Goal: Task Accomplishment & Management: Complete application form

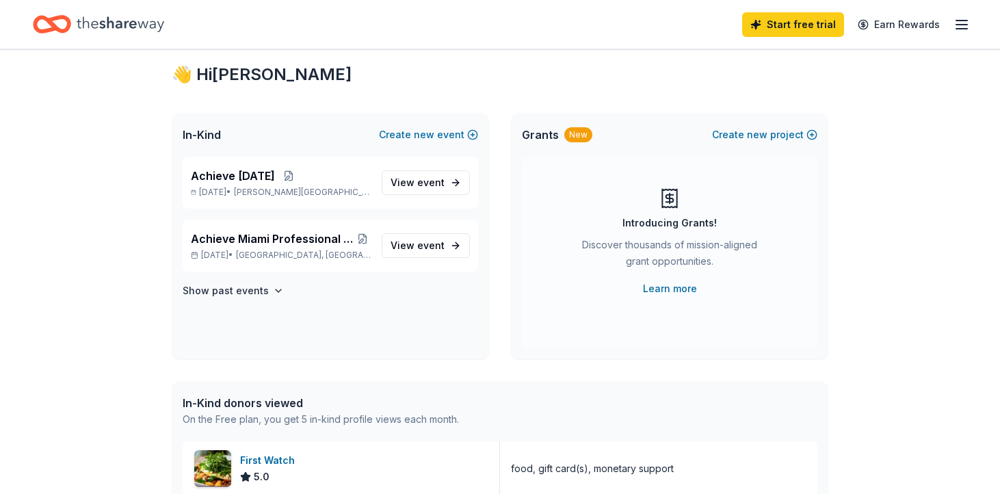
scroll to position [46, 0]
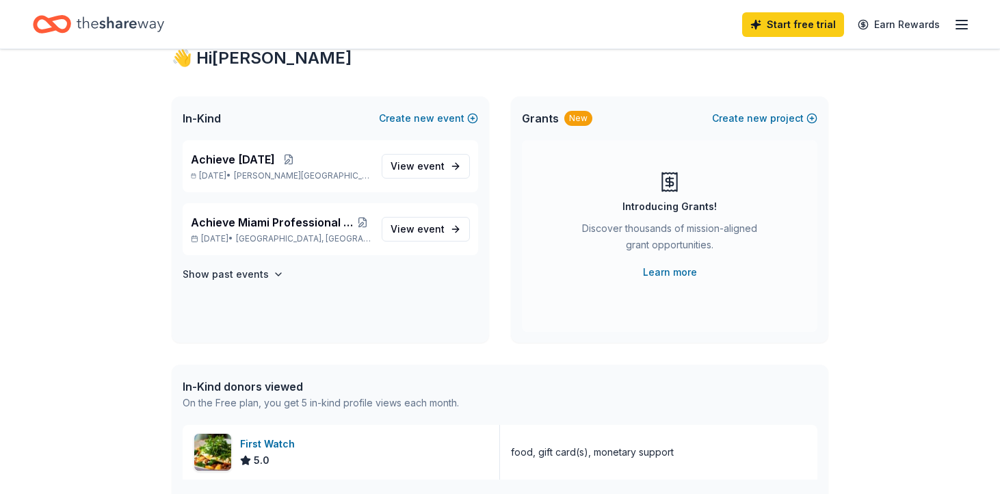
click at [106, 30] on icon "Home" at bounding box center [121, 24] width 88 height 28
click at [112, 20] on icon "Home" at bounding box center [121, 24] width 88 height 28
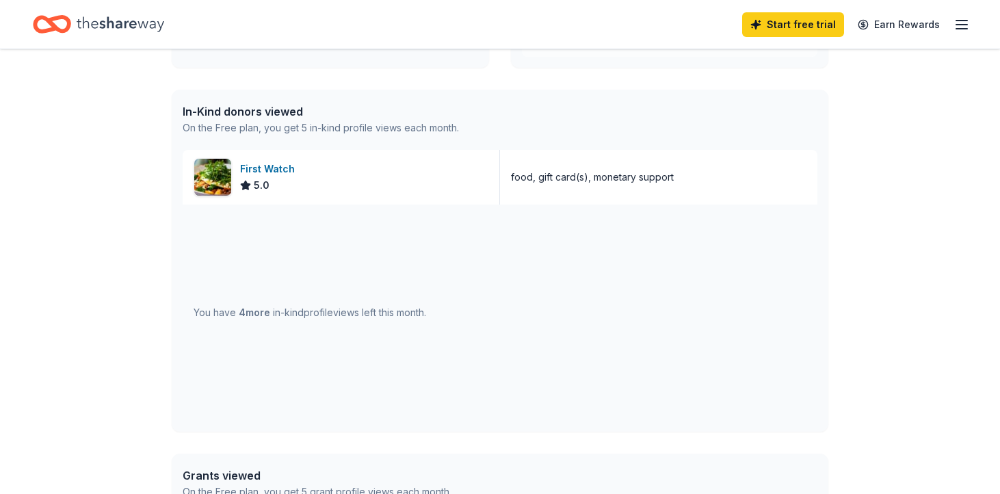
scroll to position [375, 0]
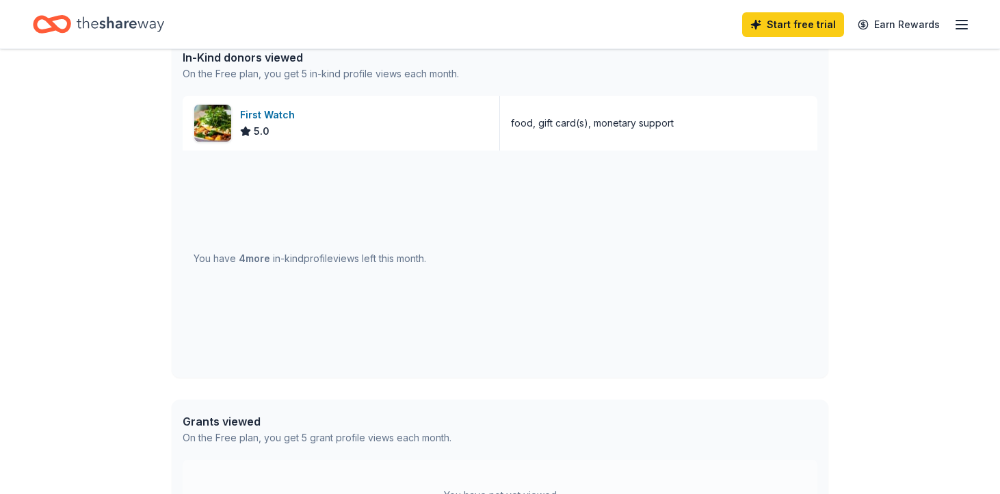
click at [953, 27] on div "Start free trial Earn Rewards" at bounding box center [856, 24] width 228 height 32
click at [966, 27] on icon "button" at bounding box center [962, 24] width 16 height 16
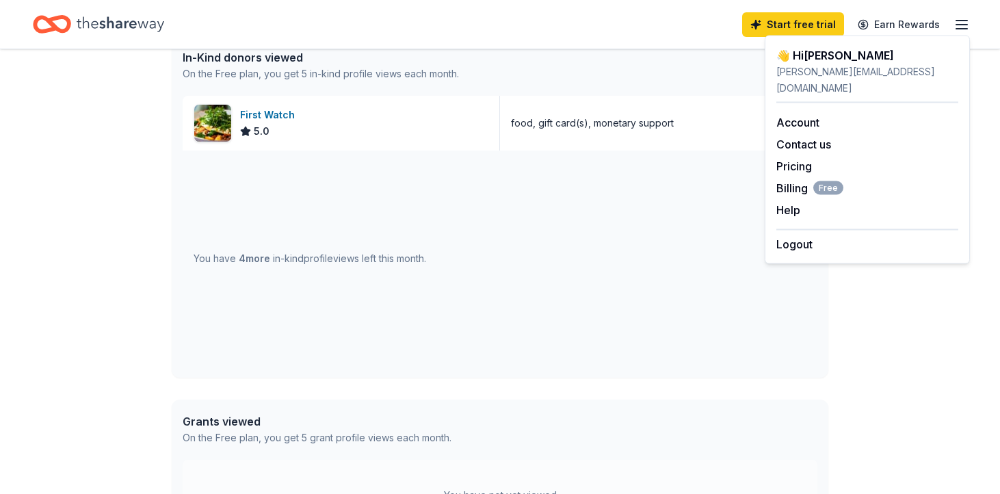
scroll to position [0, 0]
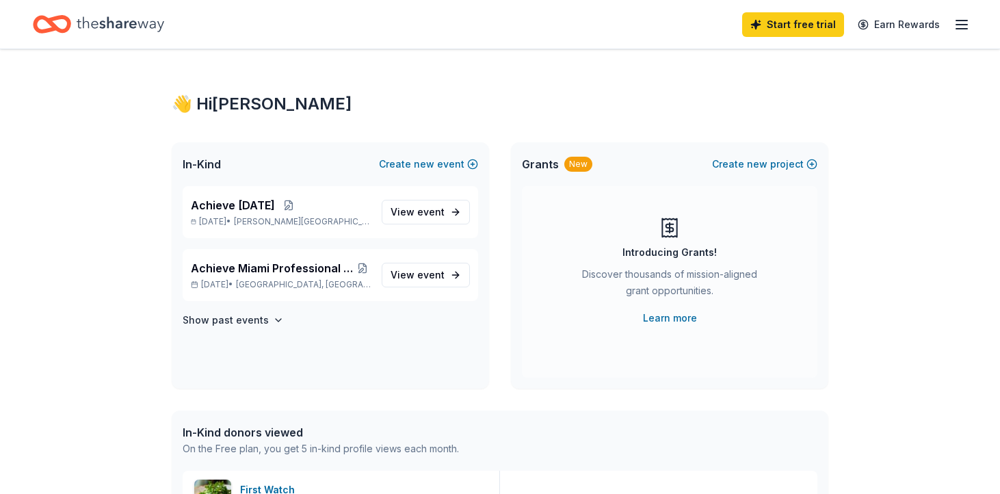
click at [108, 15] on icon "Home" at bounding box center [121, 24] width 88 height 28
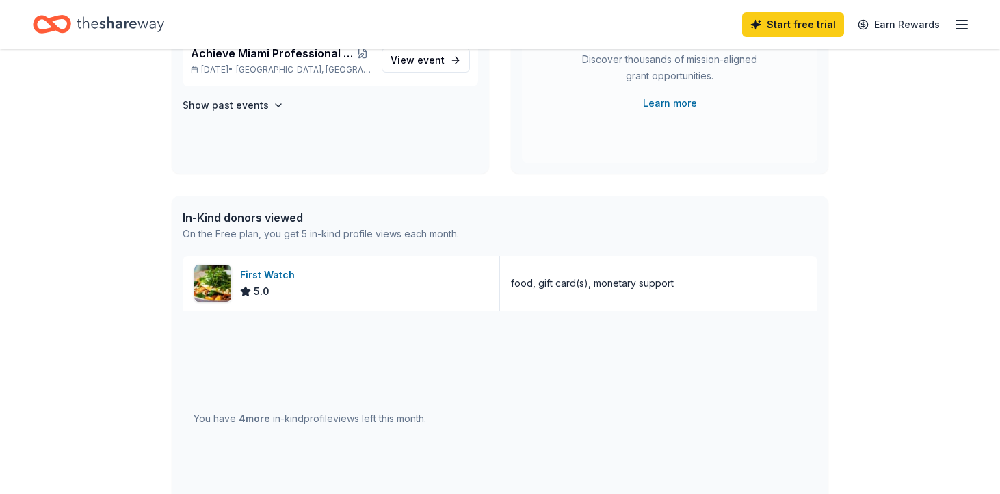
scroll to position [216, 0]
click at [270, 273] on div "👋 Hi Corina In-Kind Create new event Achieve Saturday Sep 20, 2025 • Cutler Bay…" at bounding box center [500, 310] width 701 height 955
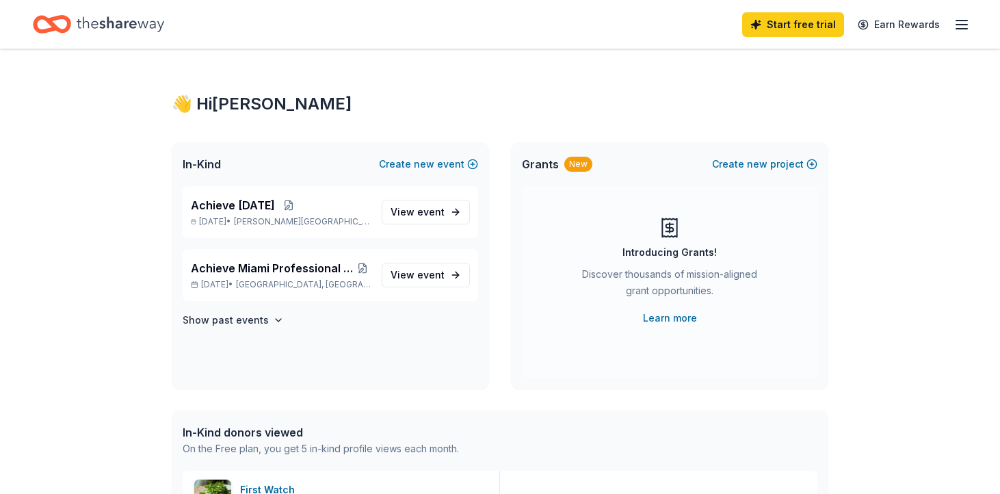
scroll to position [62, 0]
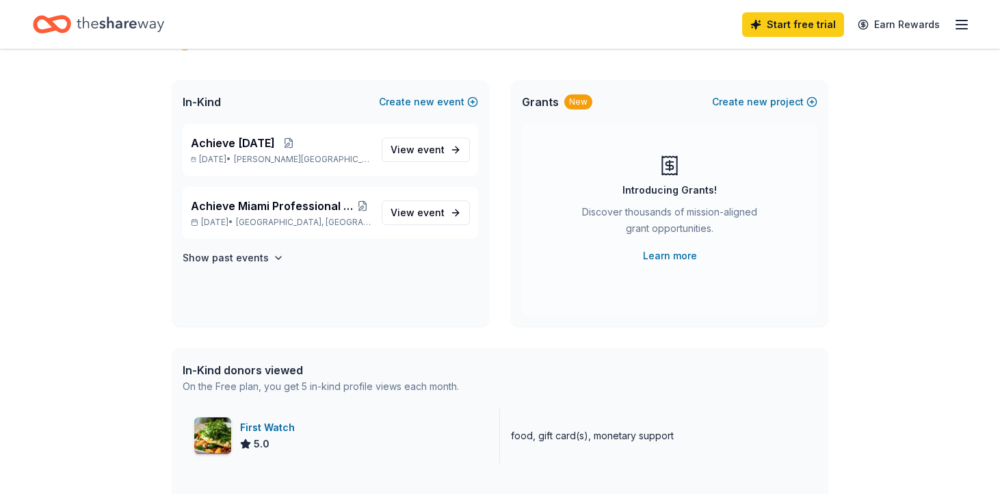
click at [268, 428] on div "First Watch" at bounding box center [270, 427] width 60 height 16
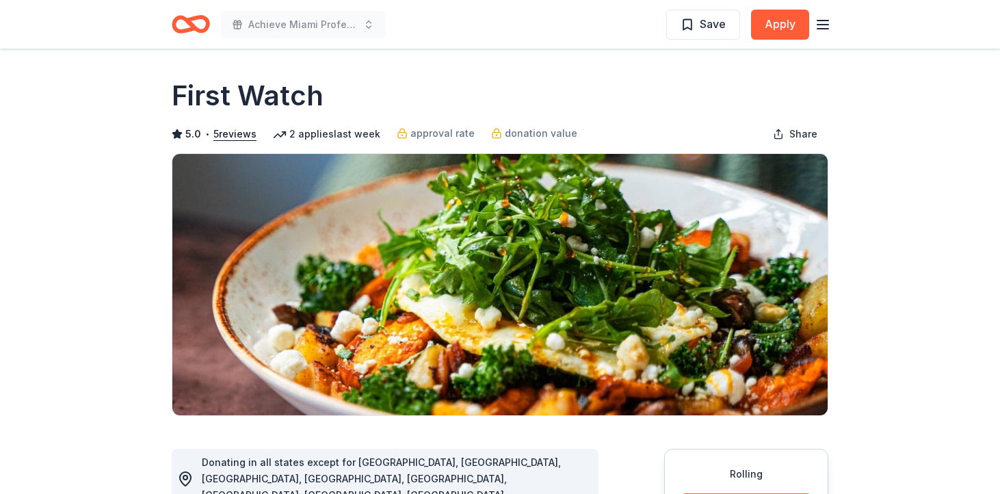
click at [189, 29] on icon "Home" at bounding box center [184, 24] width 21 height 14
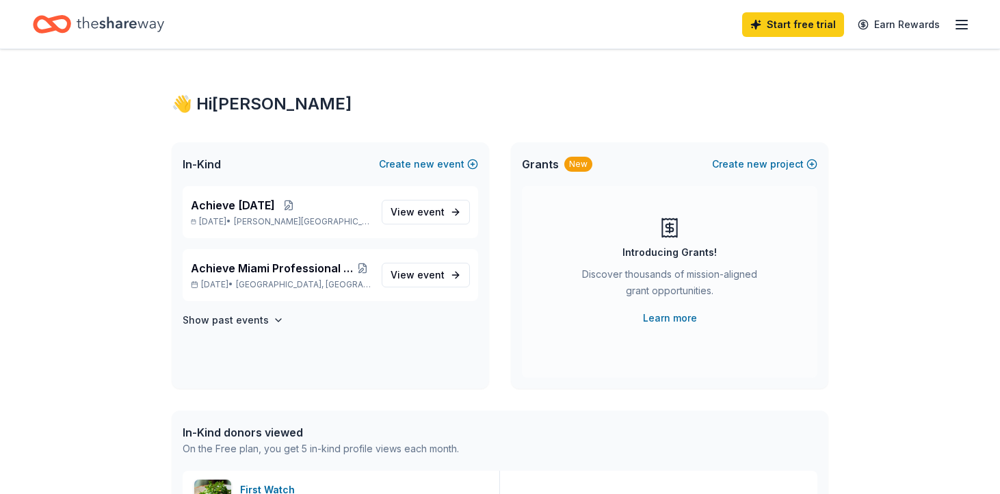
click at [151, 25] on icon "Home" at bounding box center [121, 23] width 88 height 15
click at [404, 276] on span "View event" at bounding box center [418, 275] width 54 height 16
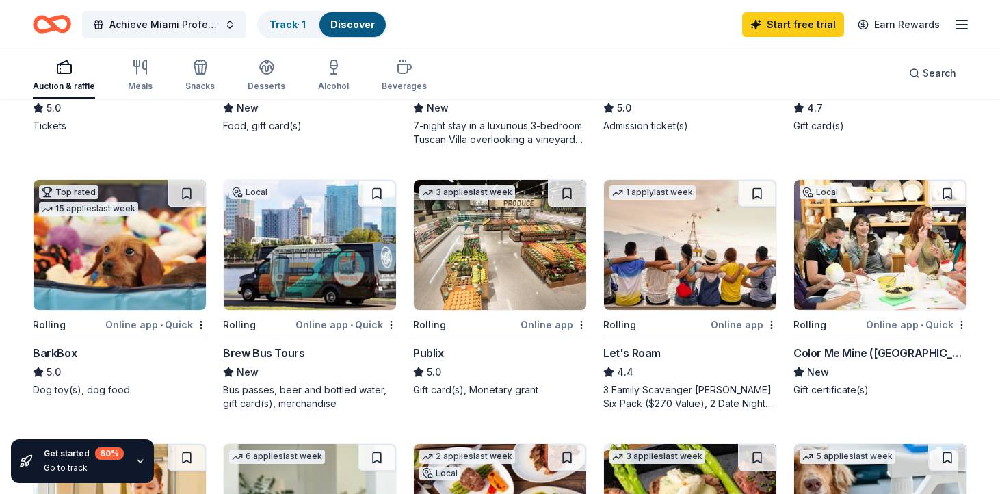
scroll to position [338, 0]
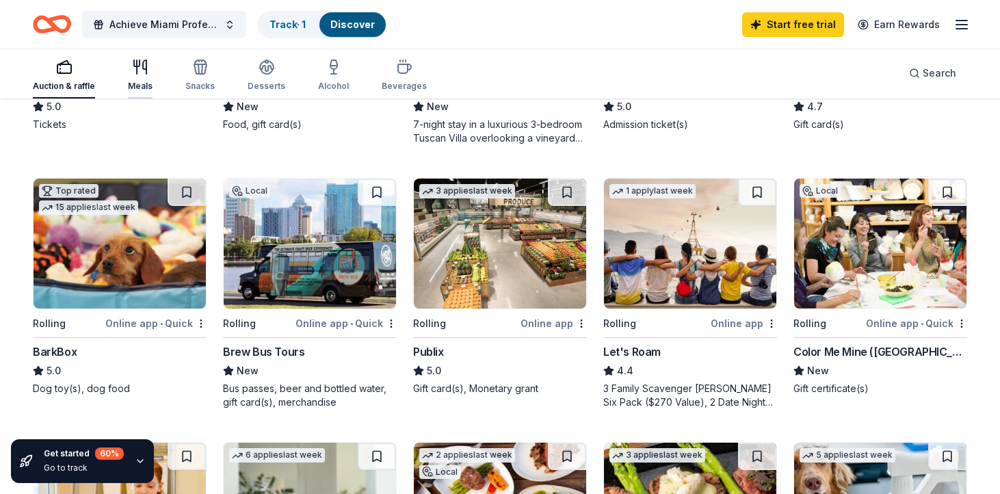
click at [139, 68] on icon "button" at bounding box center [140, 67] width 16 height 16
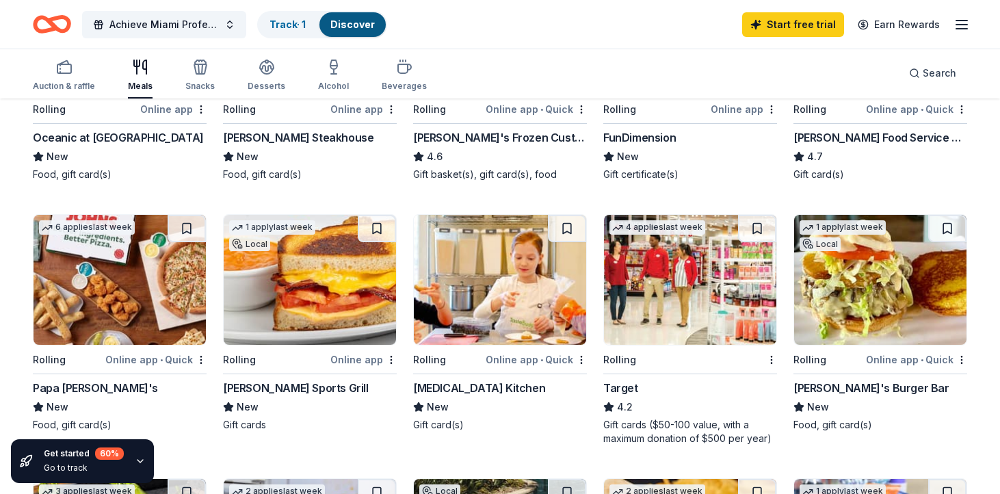
scroll to position [266, 0]
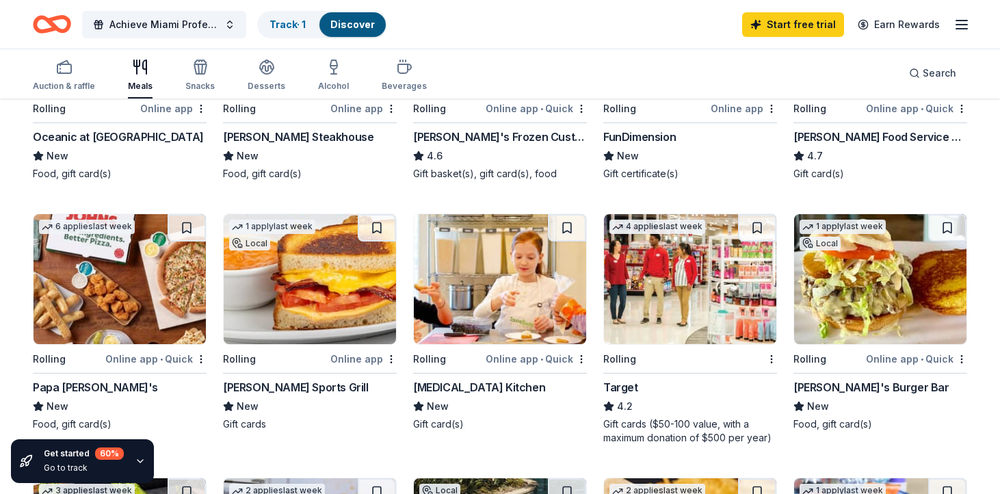
click at [130, 305] on img at bounding box center [120, 279] width 172 height 130
click at [90, 294] on img at bounding box center [120, 279] width 172 height 130
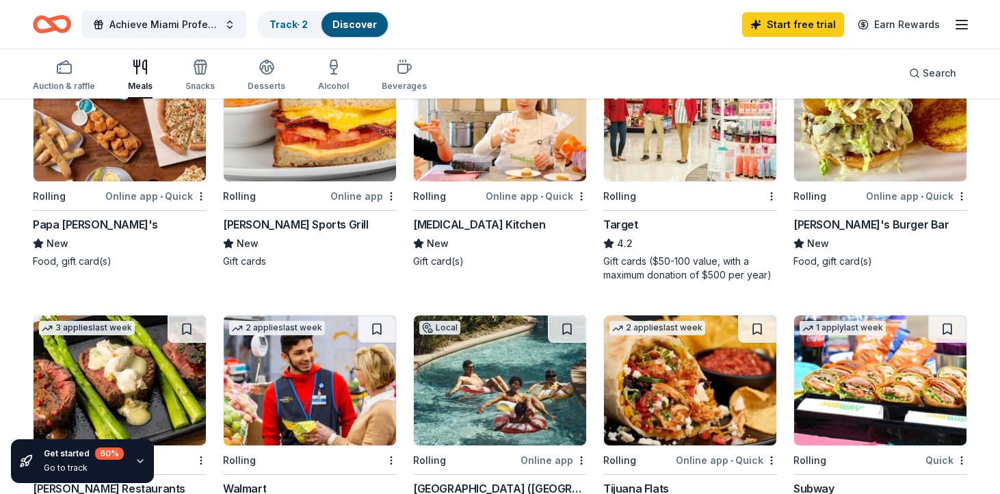
scroll to position [429, 0]
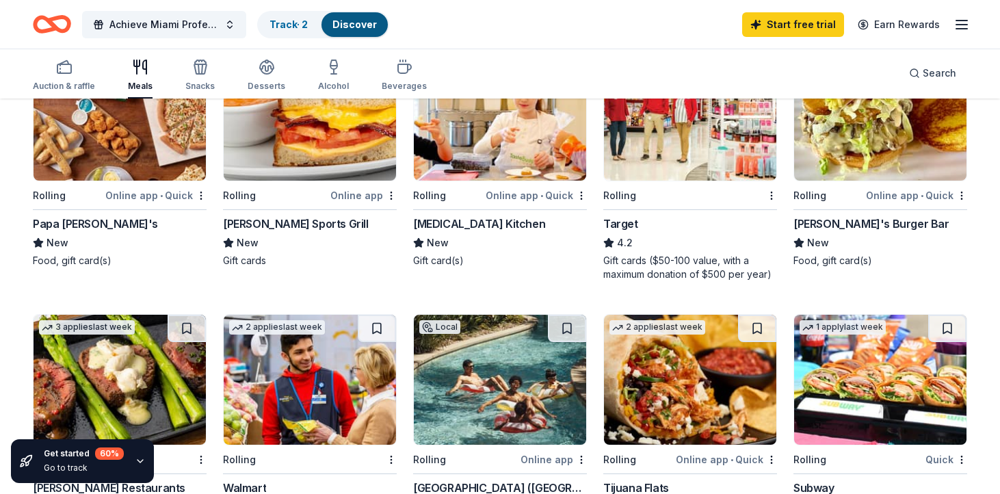
click at [690, 175] on img at bounding box center [690, 116] width 172 height 130
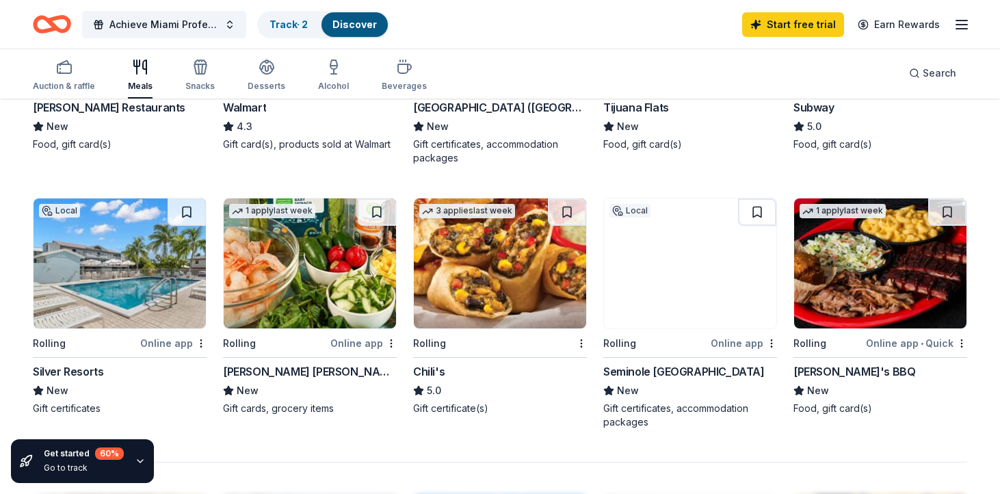
scroll to position [814, 0]
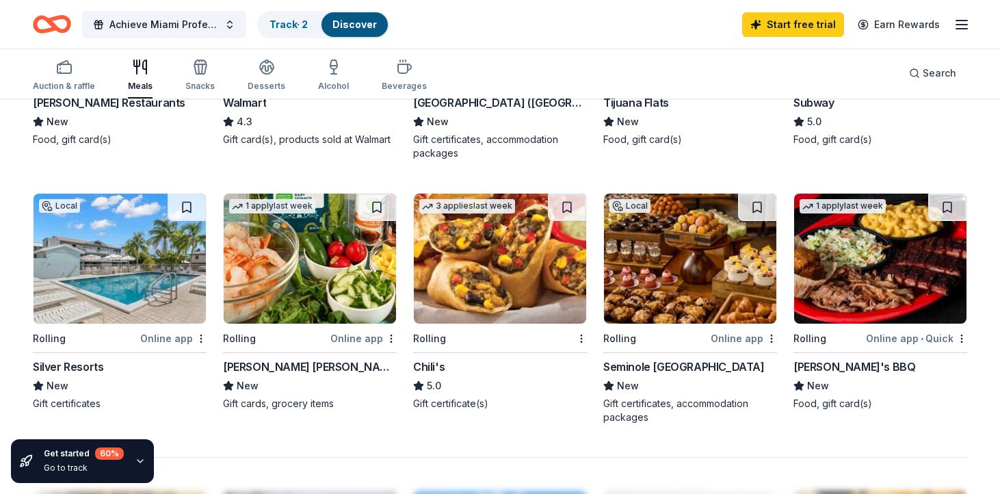
click at [540, 312] on img at bounding box center [500, 259] width 172 height 130
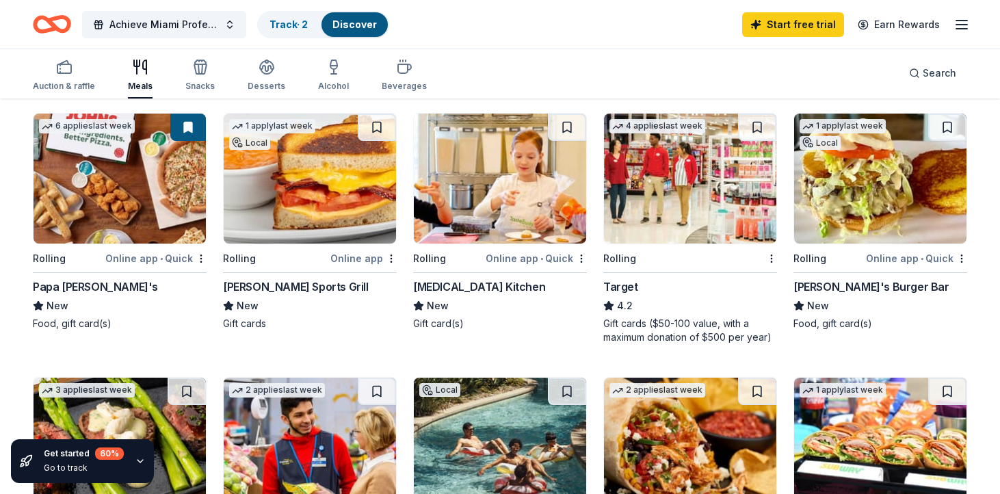
scroll to position [0, 0]
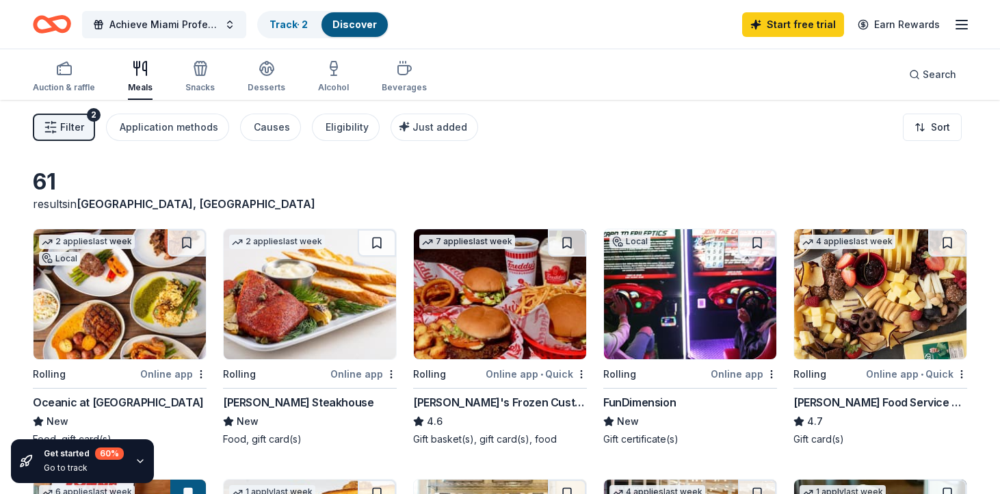
click at [77, 127] on span "Filter" at bounding box center [72, 127] width 24 height 16
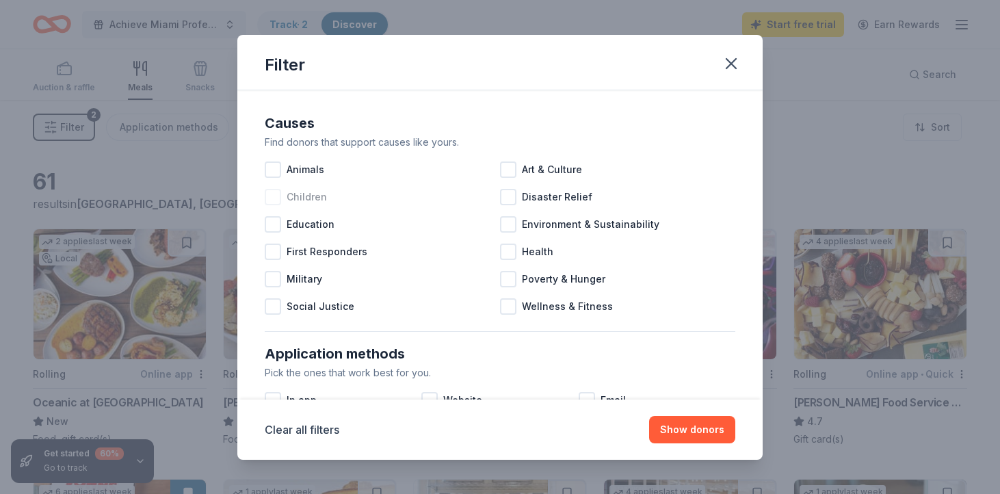
click at [276, 202] on div at bounding box center [273, 197] width 16 height 16
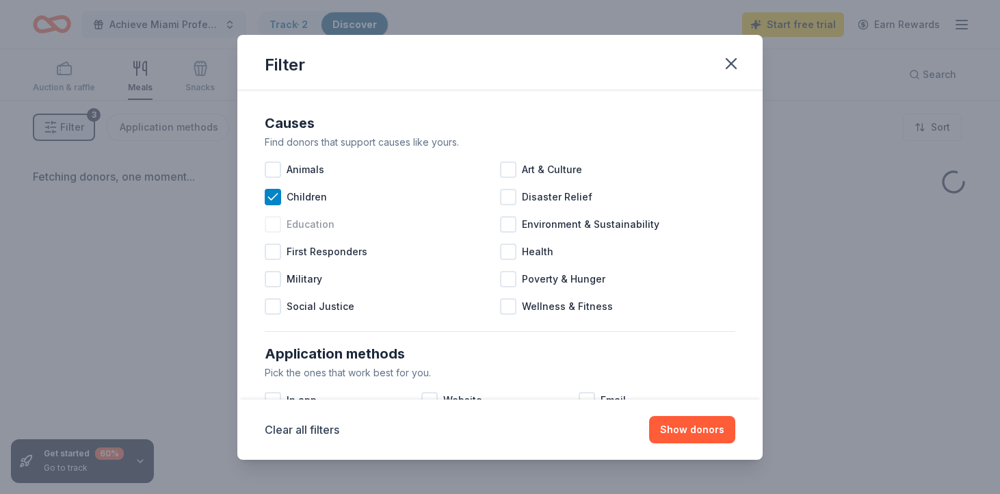
click at [267, 229] on div at bounding box center [273, 224] width 16 height 16
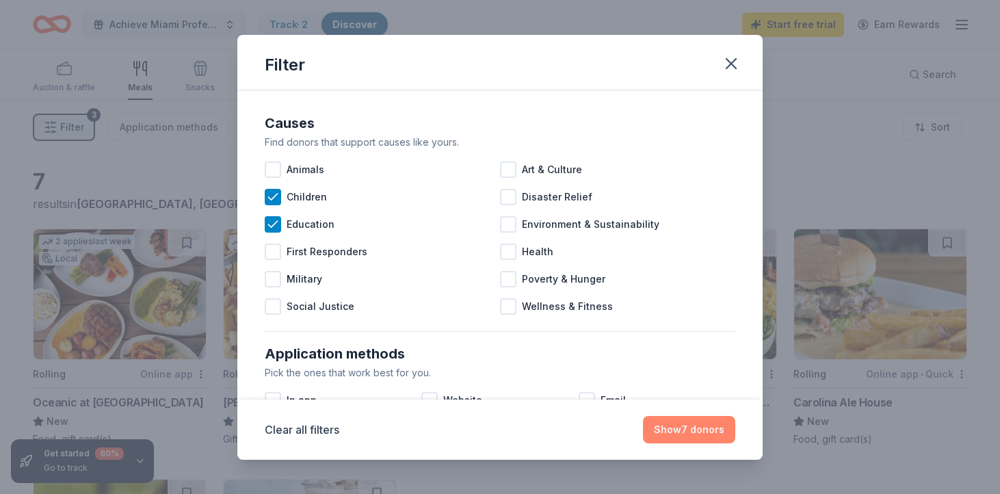
click at [714, 424] on button "Show 7 donors" at bounding box center [689, 429] width 92 height 27
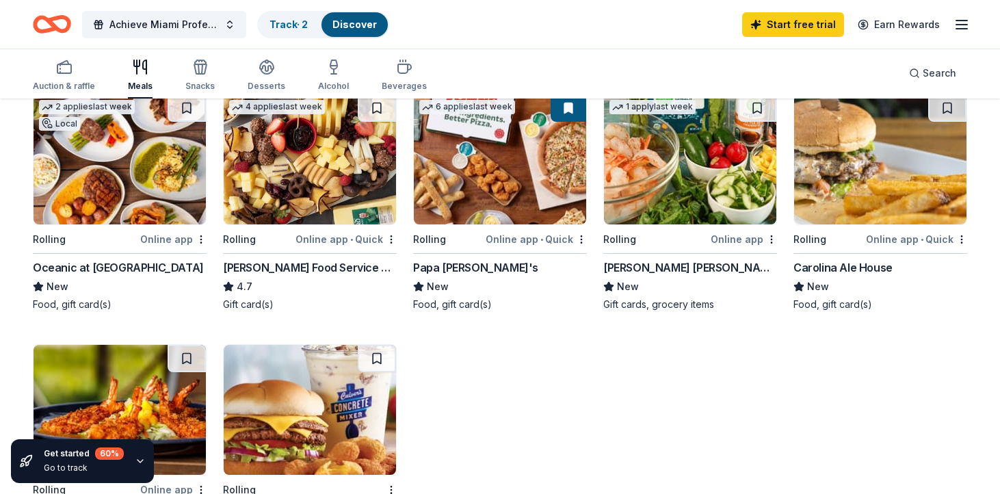
scroll to position [133, 0]
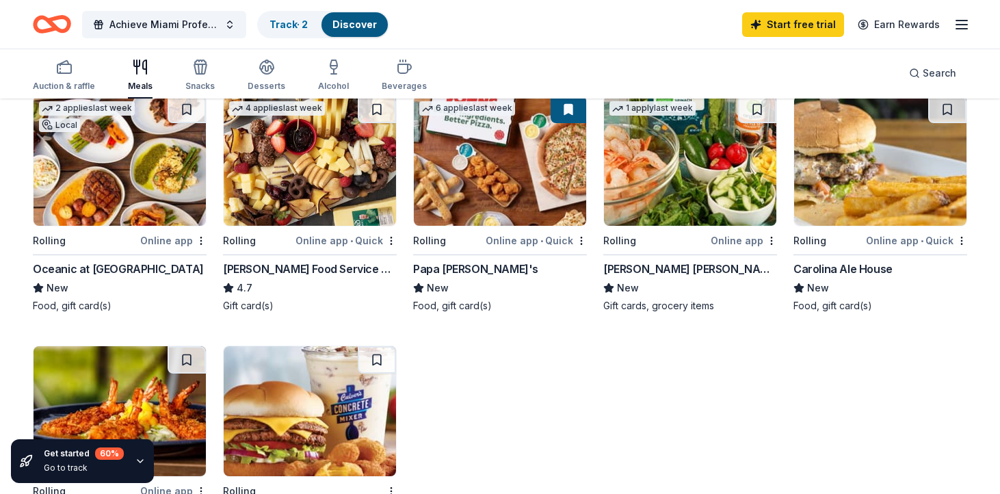
click at [476, 179] on img at bounding box center [500, 161] width 172 height 130
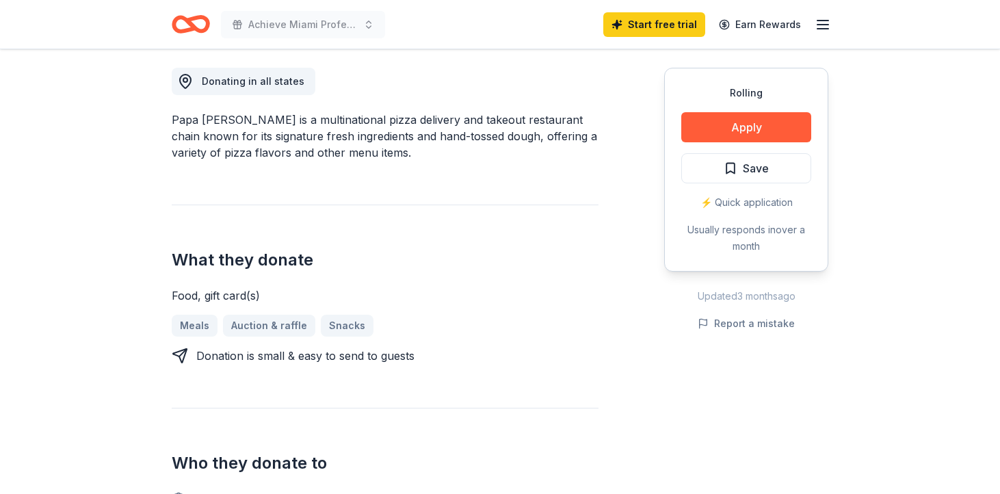
scroll to position [421, 0]
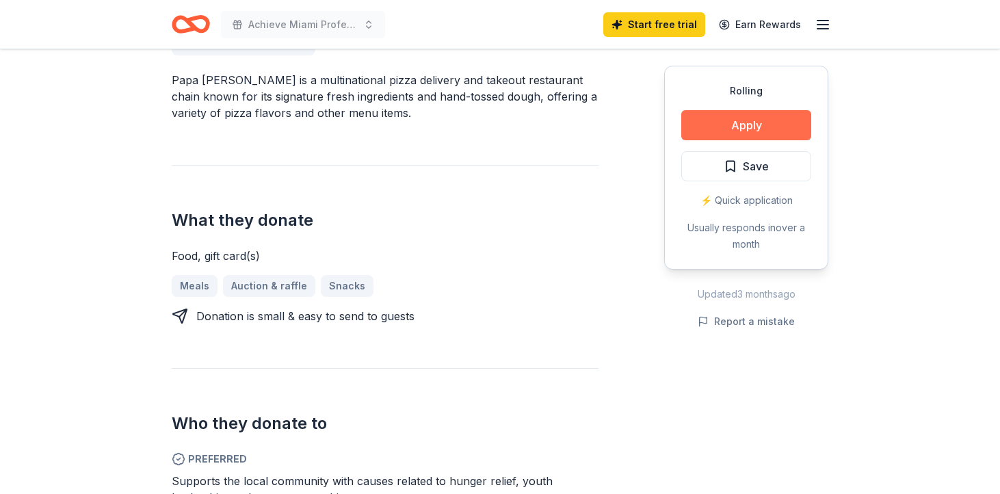
click at [764, 120] on button "Apply" at bounding box center [747, 125] width 130 height 30
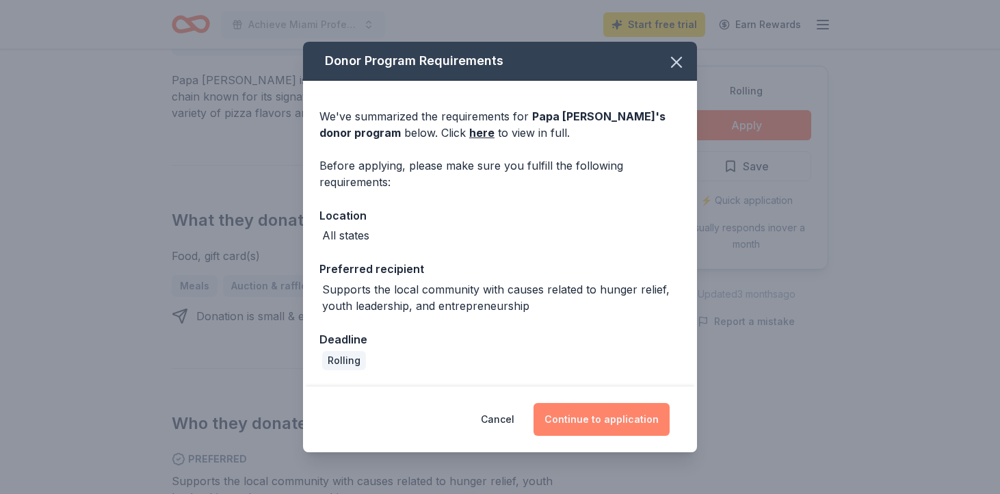
click at [580, 409] on button "Continue to application" at bounding box center [602, 419] width 136 height 33
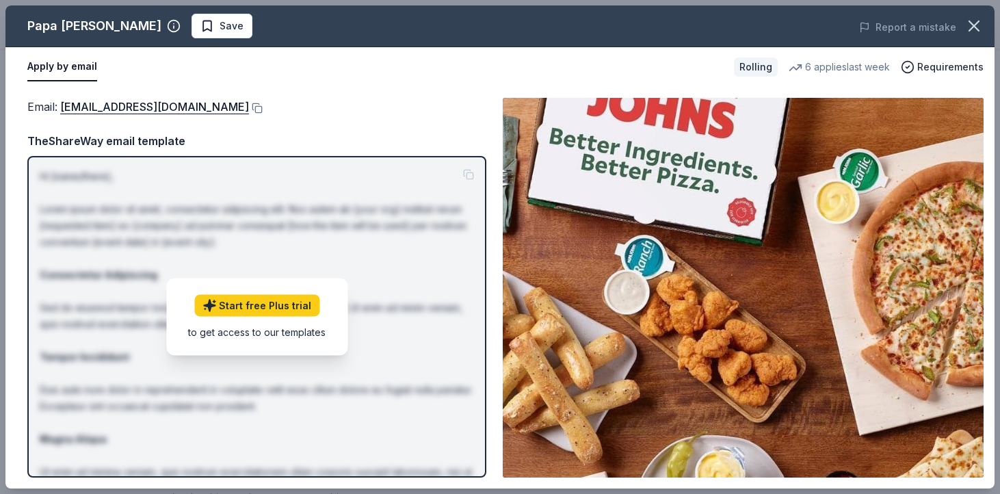
click at [126, 172] on p "Hi [name/there], Lorem ipsum dolor sit amet, consectetur adipiscing elit. Nos a…" at bounding box center [257, 373] width 435 height 411
click at [122, 109] on link "foundation@papajohns.com" at bounding box center [154, 107] width 189 height 18
click at [712, 178] on img at bounding box center [743, 288] width 481 height 380
click at [850, 326] on img at bounding box center [743, 288] width 481 height 380
click at [364, 83] on div "Apply by email Rolling 6 applies last week Requirements" at bounding box center [500, 67] width 990 height 40
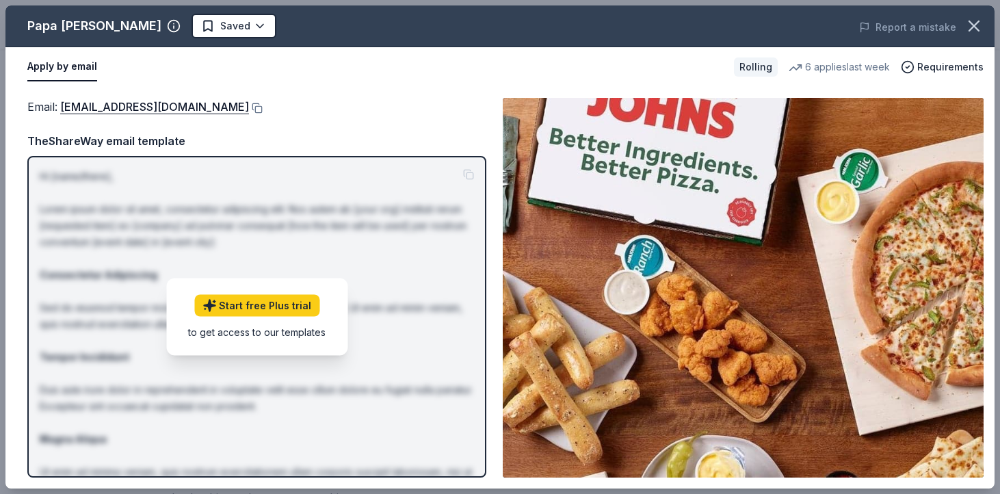
click at [387, 192] on p "Hi [name/there], Lorem ipsum dolor sit amet, consectetur adipiscing elit. Nos a…" at bounding box center [257, 373] width 435 height 411
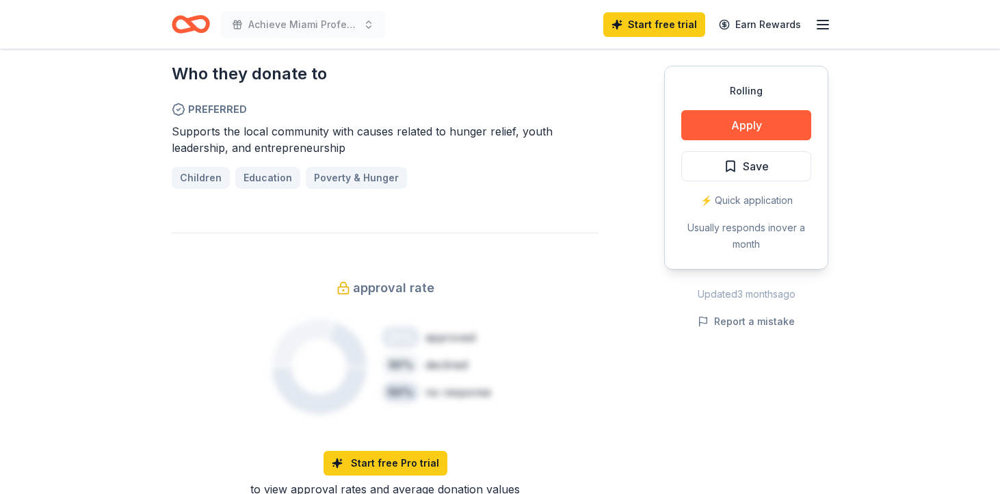
scroll to position [775, 0]
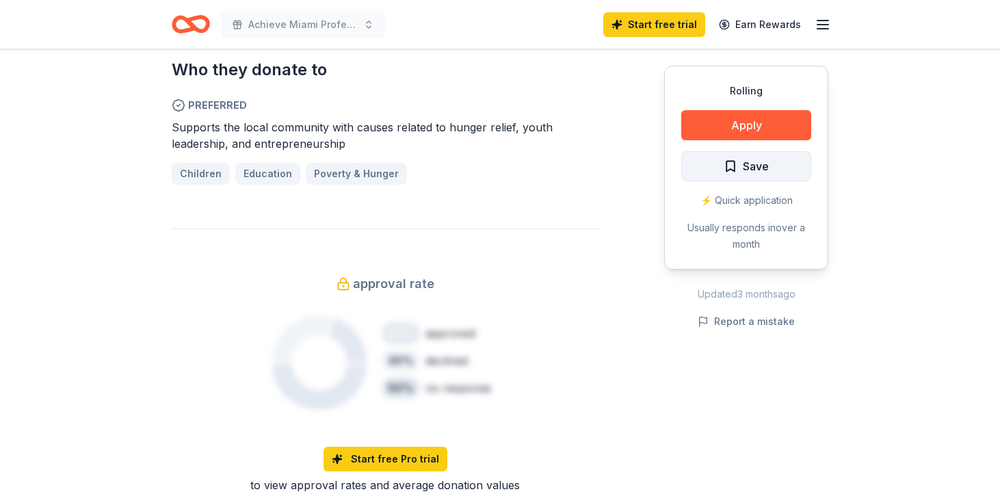
click at [728, 179] on button "Save" at bounding box center [747, 166] width 130 height 30
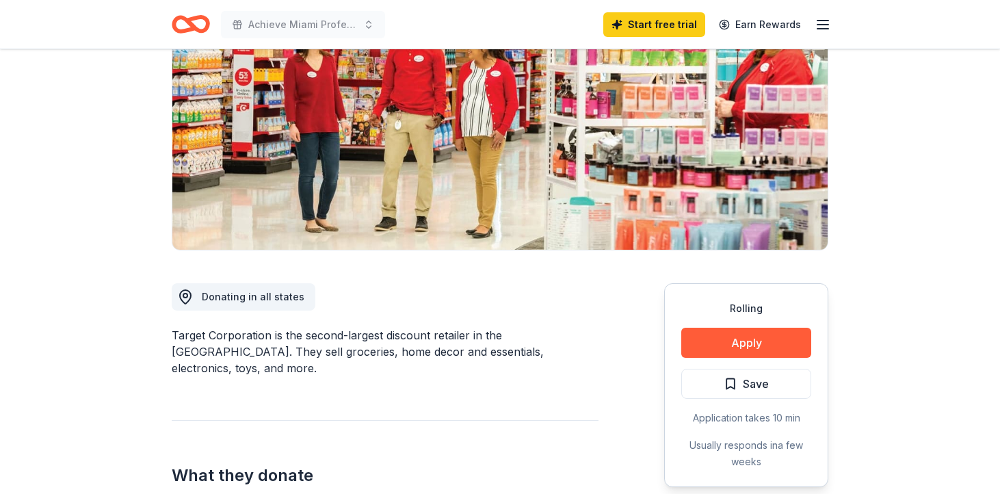
scroll to position [167, 0]
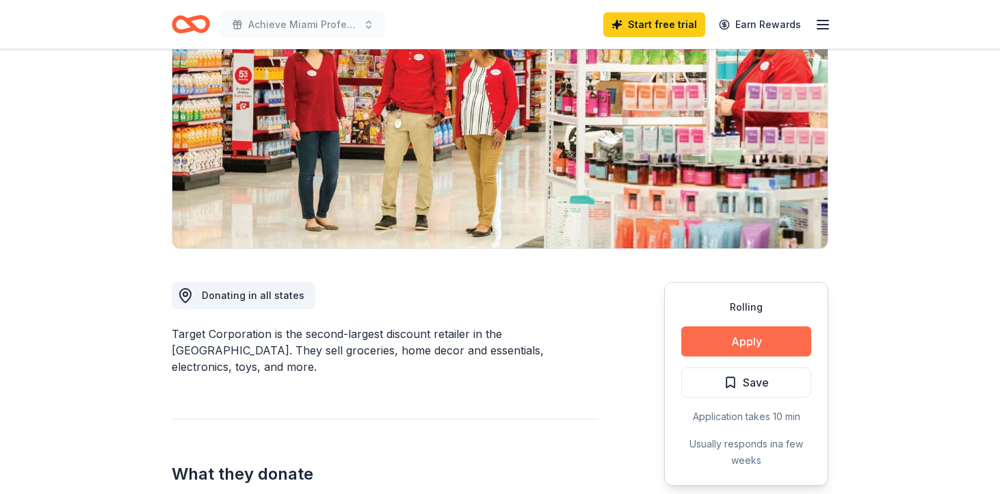
click at [722, 346] on button "Apply" at bounding box center [747, 341] width 130 height 30
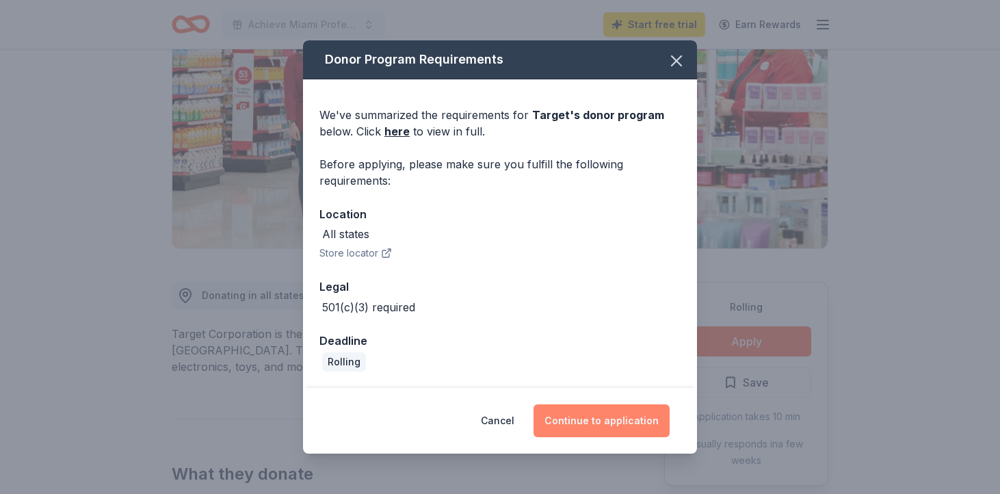
click at [602, 417] on button "Continue to application" at bounding box center [602, 420] width 136 height 33
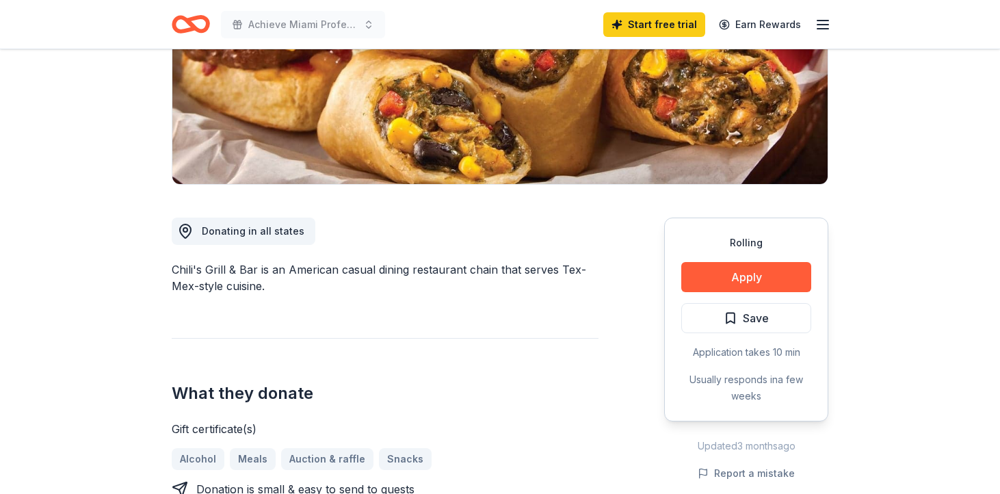
scroll to position [317, 0]
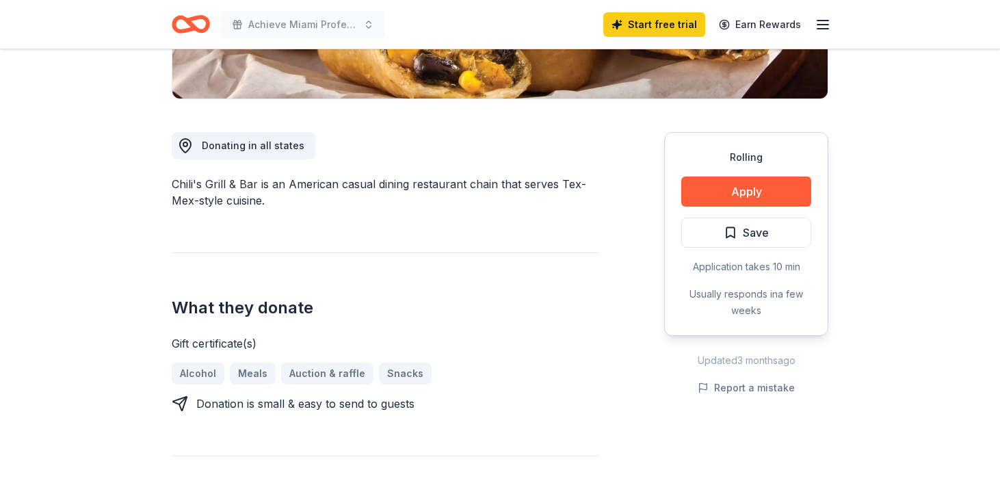
drag, startPoint x: 313, startPoint y: 198, endPoint x: 418, endPoint y: 196, distance: 105.4
click at [418, 196] on div "Chili's Grill & Bar is an American casual dining restaurant chain that serves T…" at bounding box center [385, 192] width 427 height 33
click at [725, 194] on button "Apply" at bounding box center [747, 192] width 130 height 30
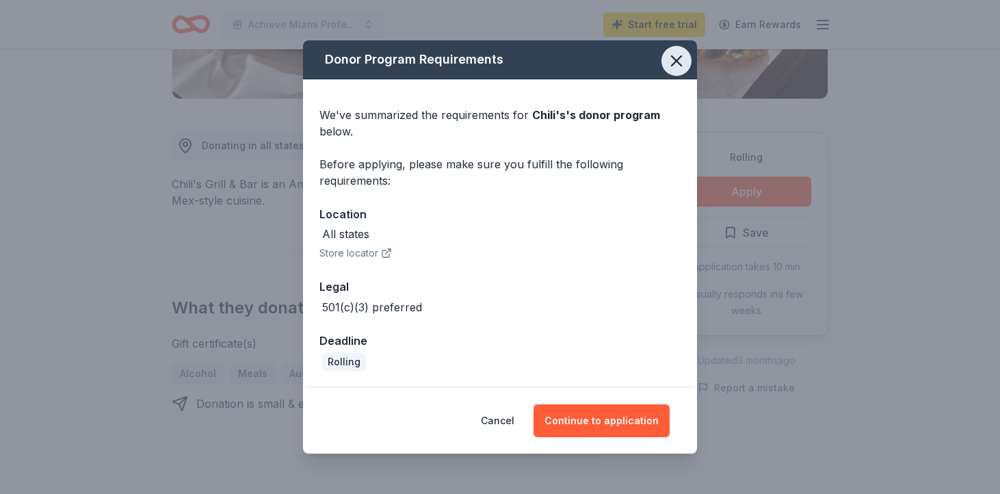
click at [677, 57] on icon "button" at bounding box center [676, 60] width 19 height 19
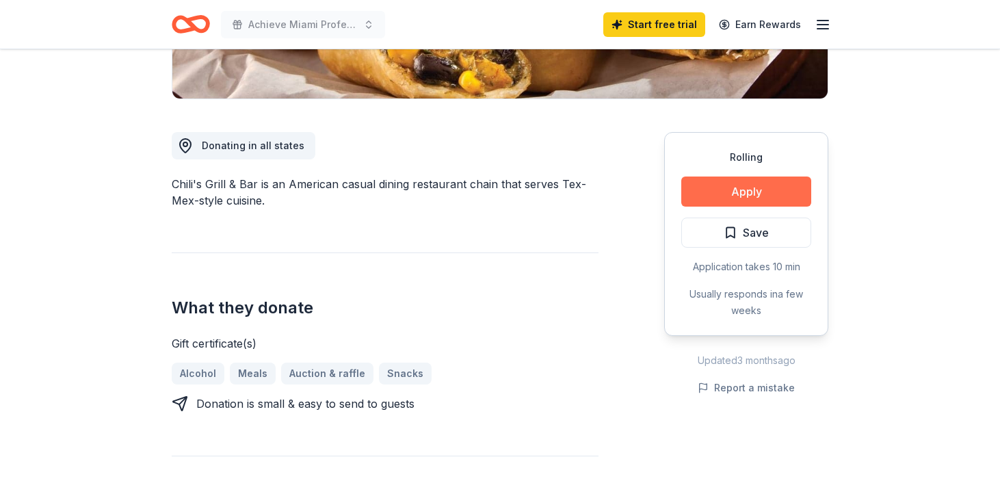
click at [736, 195] on button "Apply" at bounding box center [747, 192] width 130 height 30
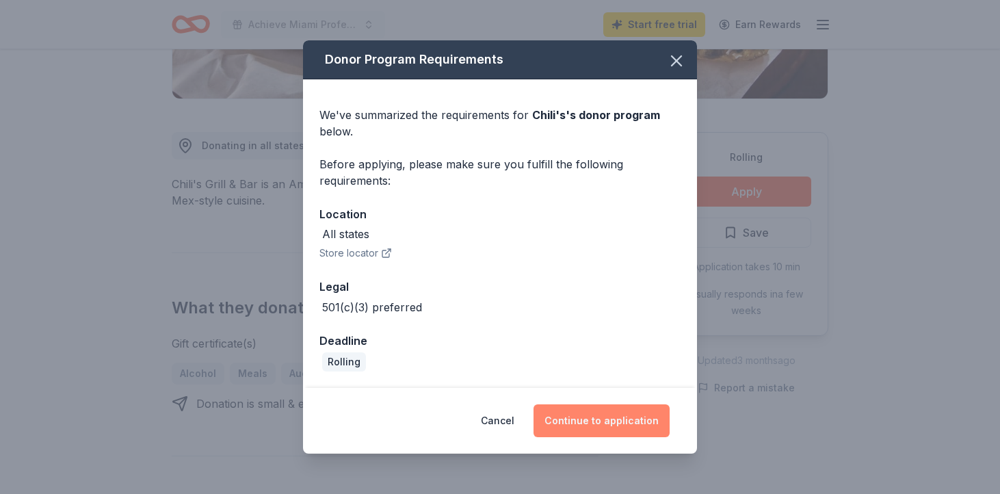
click at [612, 410] on button "Continue to application" at bounding box center [602, 420] width 136 height 33
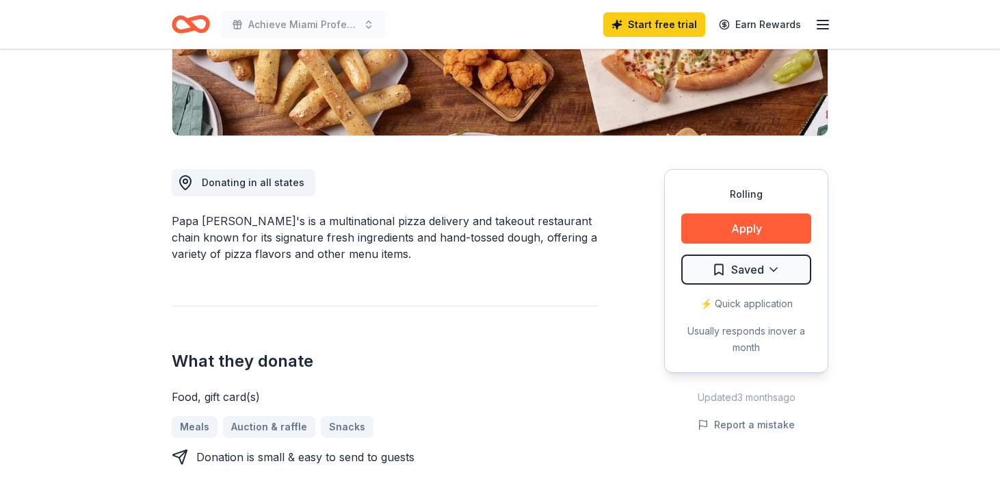
scroll to position [279, 0]
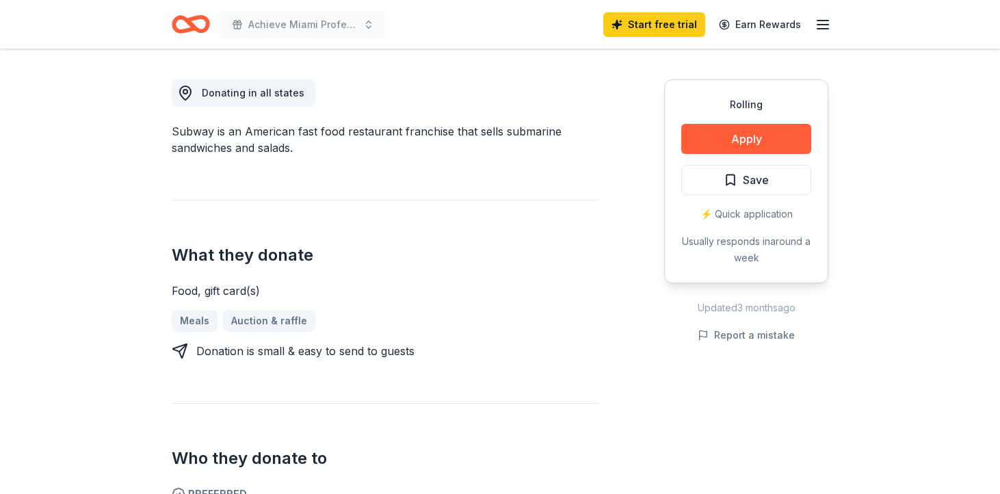
scroll to position [387, 0]
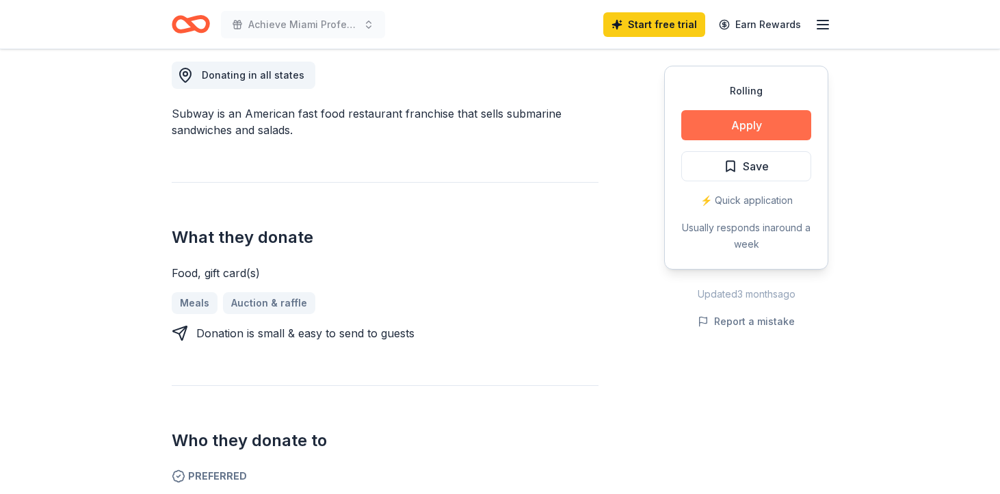
click at [736, 131] on button "Apply" at bounding box center [747, 125] width 130 height 30
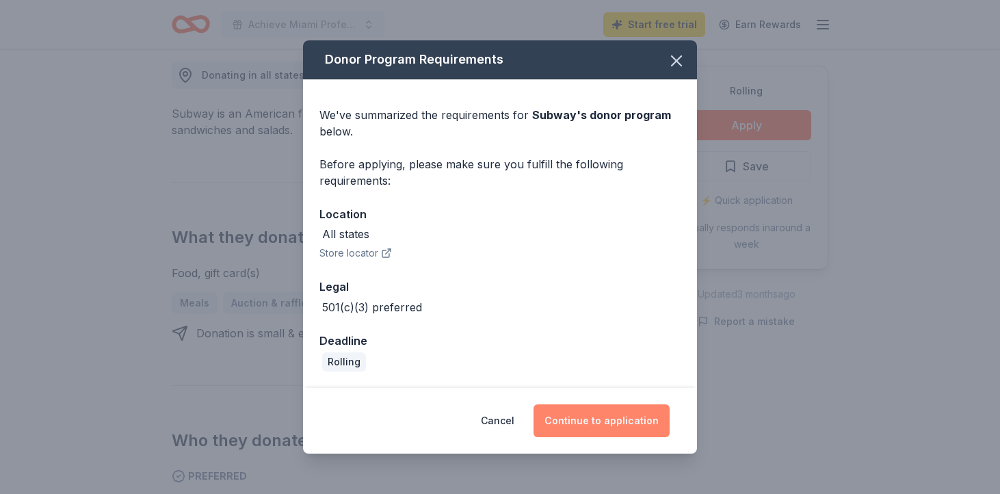
click at [621, 423] on button "Continue to application" at bounding box center [602, 420] width 136 height 33
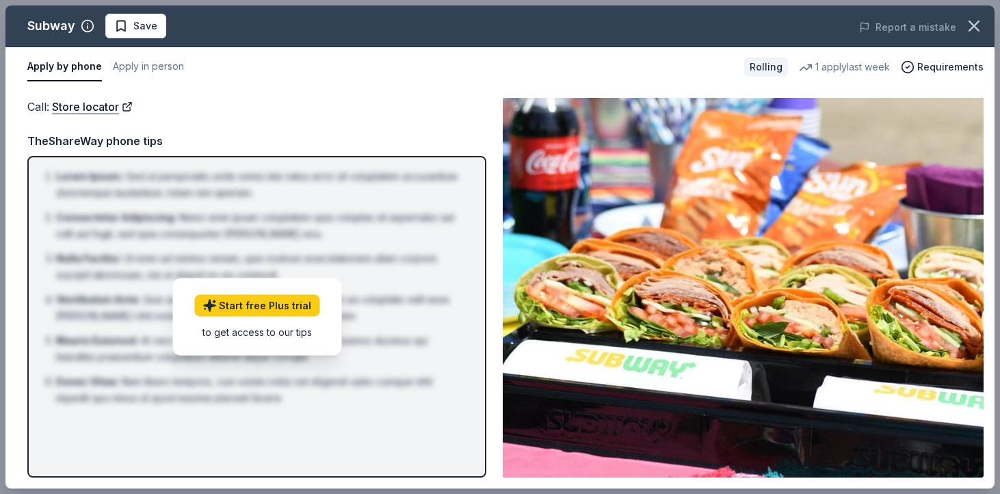
click at [250, 334] on div "to get access to our tips" at bounding box center [256, 331] width 125 height 14
click at [257, 307] on link "Start free Plus trial" at bounding box center [256, 305] width 125 height 22
